Goal: Task Accomplishment & Management: Manage account settings

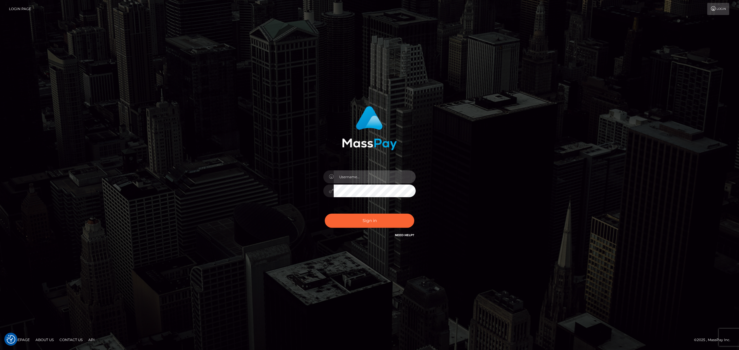
drag, startPoint x: 360, startPoint y: 178, endPoint x: 363, endPoint y: 184, distance: 6.2
click at [360, 178] on input "text" at bounding box center [375, 177] width 82 height 13
type input "Eric"
click at [379, 222] on button "Sign in" at bounding box center [369, 221] width 89 height 14
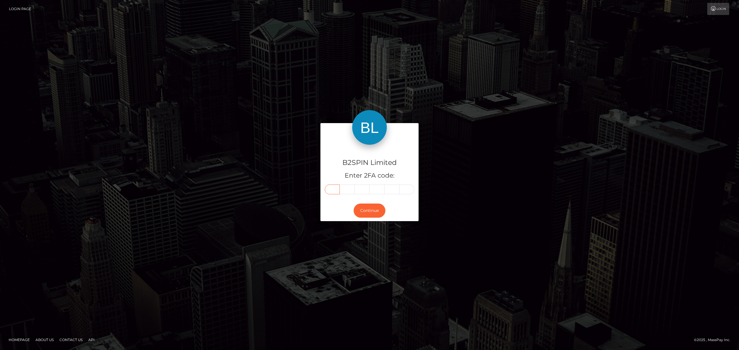
click at [333, 188] on input "text" at bounding box center [332, 190] width 15 height 10
paste input "7"
type input "7"
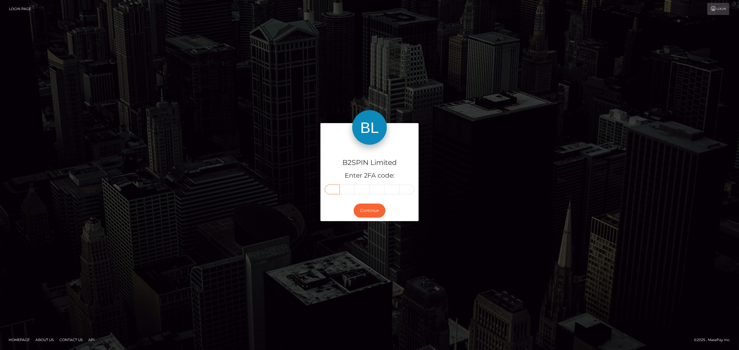
type input "2"
type input "6"
type input "4"
click at [372, 208] on button "Continue" at bounding box center [370, 211] width 32 height 14
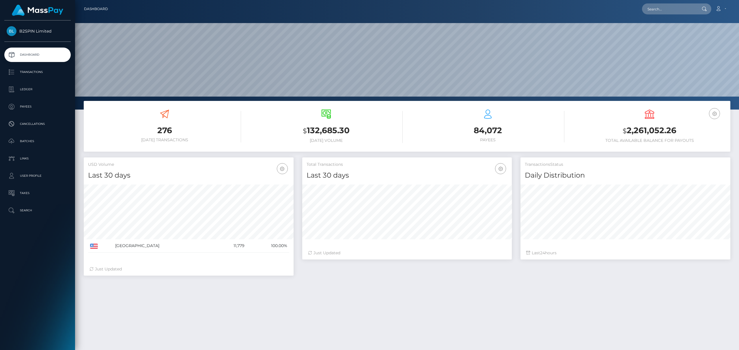
scroll to position [102, 210]
drag, startPoint x: 674, startPoint y: 132, endPoint x: 619, endPoint y: 134, distance: 55.5
click at [627, 136] on h3 "$ 2,261,052.26" at bounding box center [649, 131] width 153 height 12
copy h3 "2,261,052.26"
